Goal: Information Seeking & Learning: Find specific fact

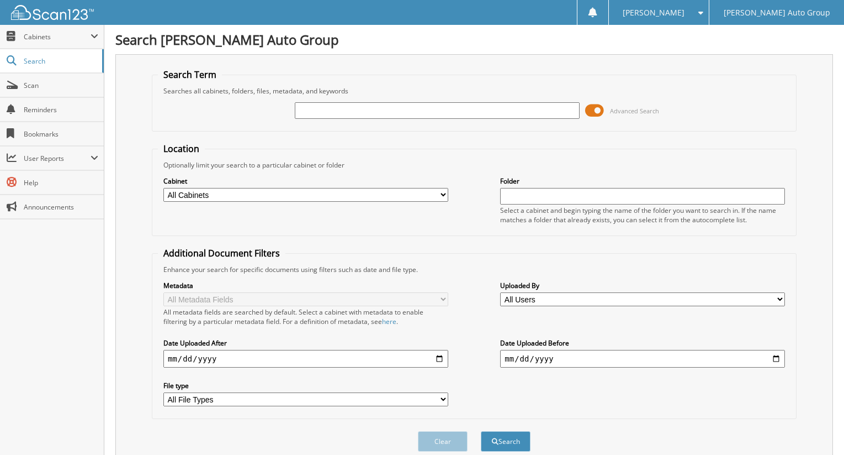
click at [437, 117] on input "text" at bounding box center [437, 110] width 285 height 17
type input "DPR STATEMENTS"
click at [481, 431] on button "Search" at bounding box center [506, 441] width 50 height 20
click at [370, 114] on input "text" at bounding box center [437, 110] width 285 height 17
click at [379, 117] on input "DPR" at bounding box center [437, 110] width 285 height 17
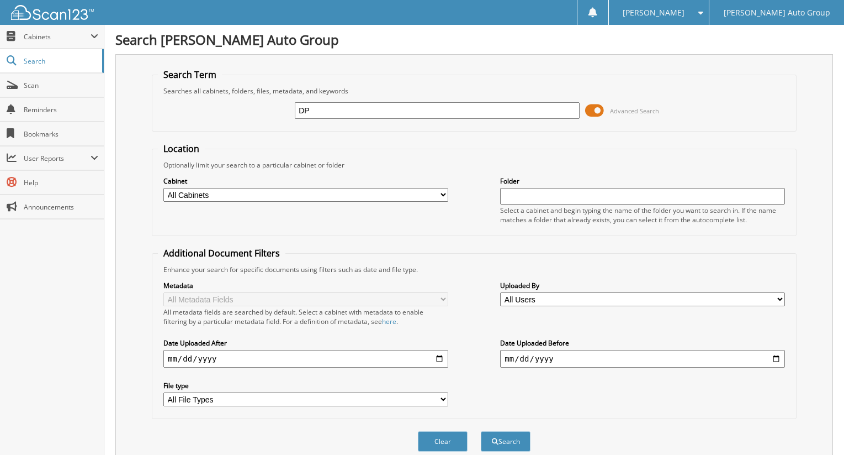
type input "D"
click at [353, 106] on input "text" at bounding box center [437, 110] width 285 height 17
paste input "DPR Dividend Statements"
type input "DPR Dividend Statements"
click at [507, 444] on button "Search" at bounding box center [506, 441] width 50 height 20
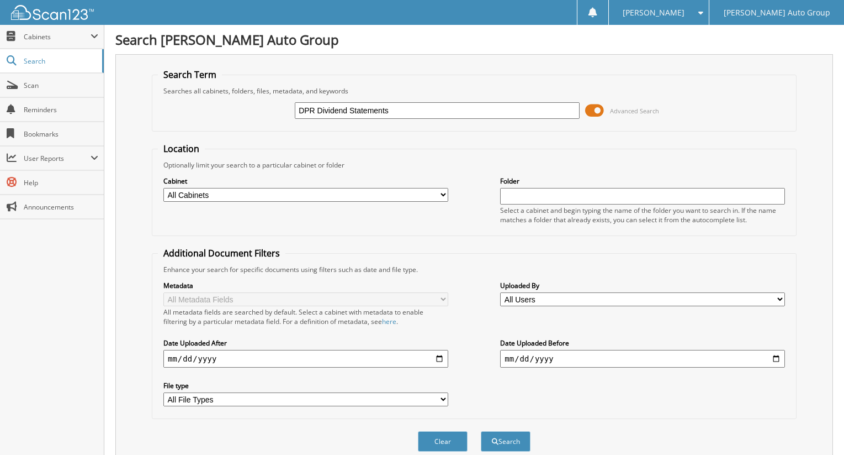
drag, startPoint x: 316, startPoint y: 110, endPoint x: 104, endPoint y: 72, distance: 215.5
click at [154, 81] on fieldset "Search Term Searches all cabinets, folders, files, metadata, and keywords DPR D…" at bounding box center [474, 99] width 645 height 63
type input "Dividend Statements"
click at [481, 431] on button "Search" at bounding box center [506, 441] width 50 height 20
